Goal: Browse casually: Explore the website without a specific task or goal

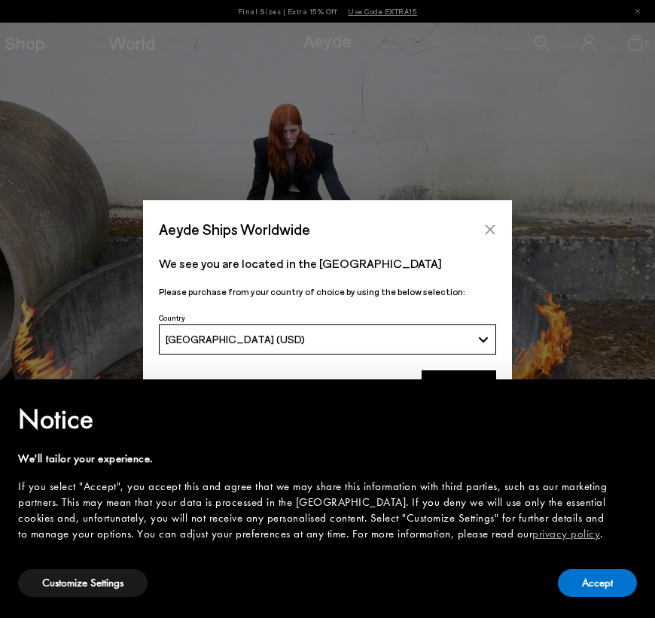
click at [490, 230] on icon "Close" at bounding box center [491, 229] width 10 height 10
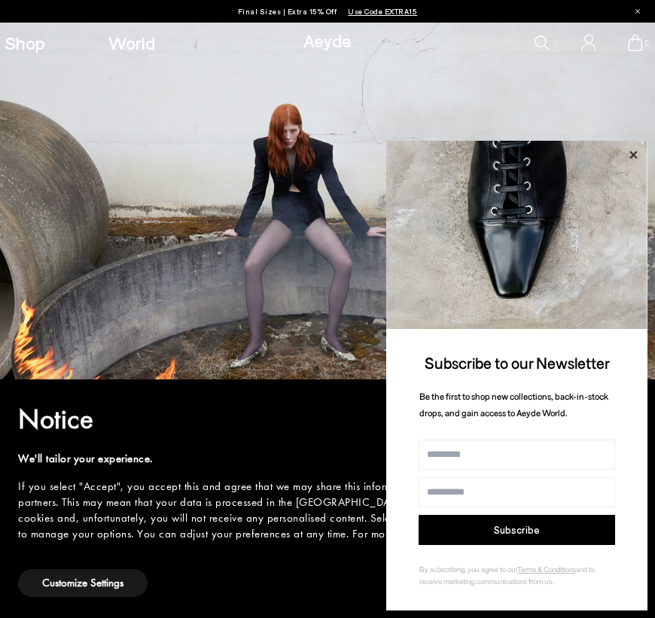
click at [632, 155] on icon at bounding box center [633, 155] width 8 height 8
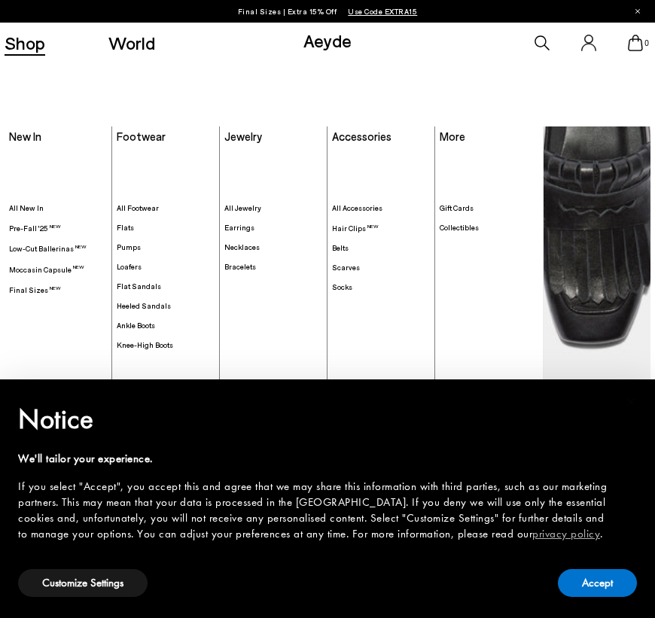
click at [24, 45] on link "Shop" at bounding box center [25, 43] width 41 height 18
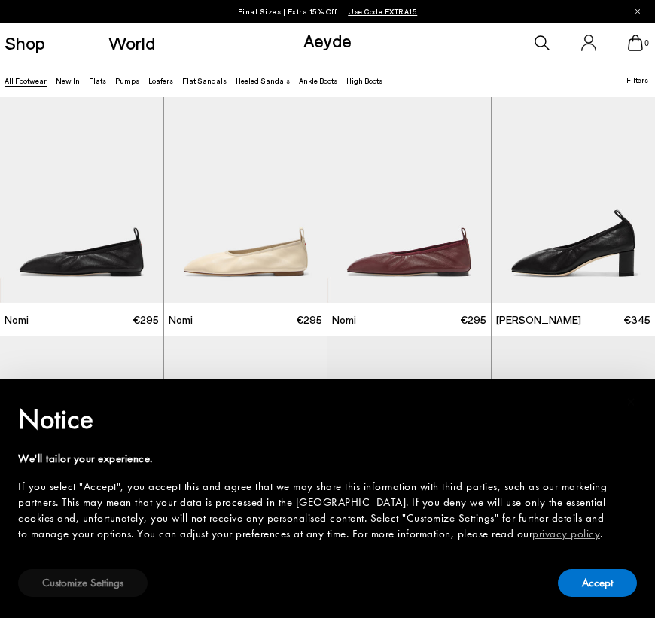
click at [121, 584] on button "Customize Settings" at bounding box center [83, 583] width 130 height 28
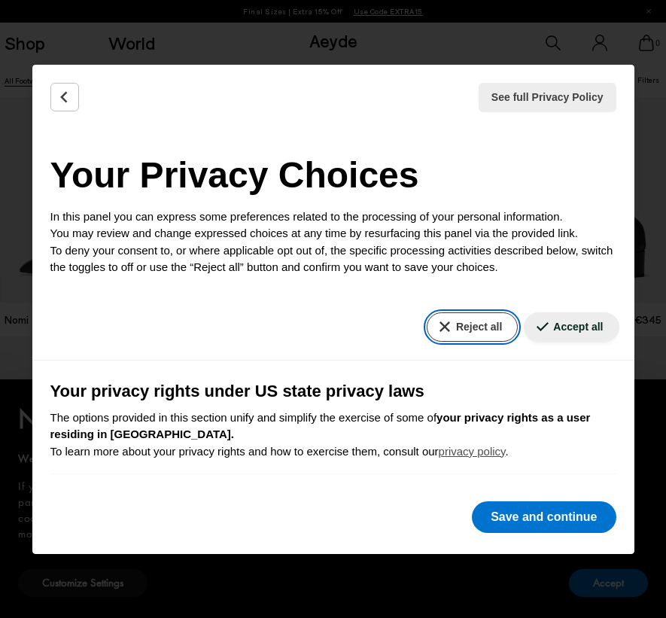
click at [461, 327] on button "Reject all" at bounding box center [472, 326] width 91 height 29
click at [59, 102] on icon "Back" at bounding box center [64, 97] width 15 height 15
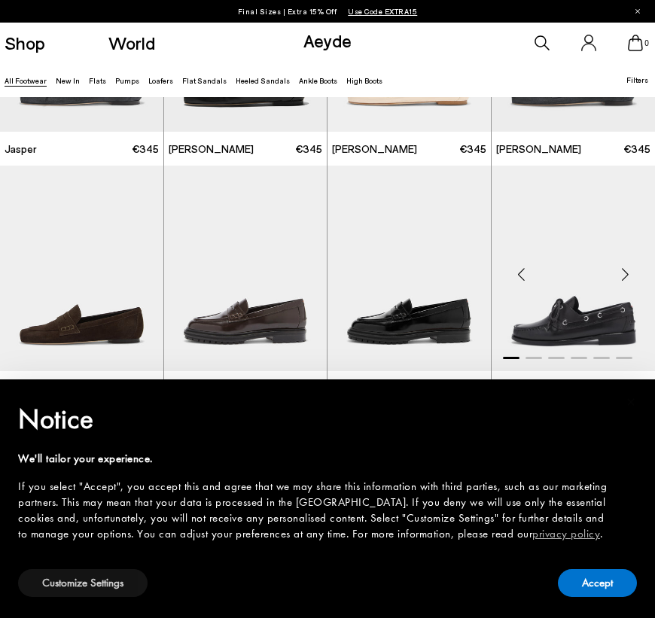
scroll to position [892, 0]
